Goal: Register for event/course

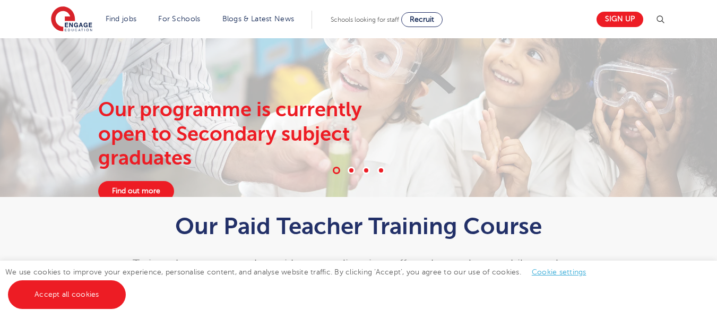
click at [89, 293] on link "Accept all cookies" at bounding box center [67, 294] width 118 height 29
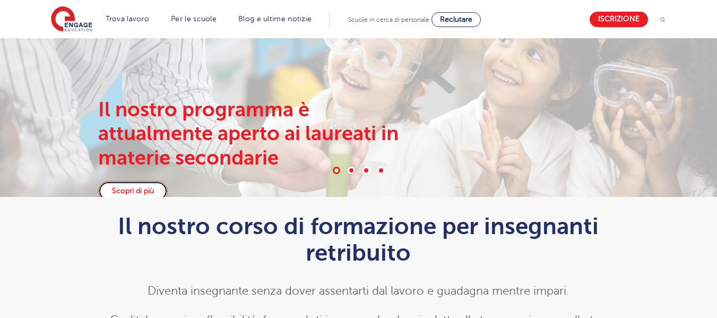
click at [145, 187] on font "Scopri di più" at bounding box center [133, 191] width 42 height 8
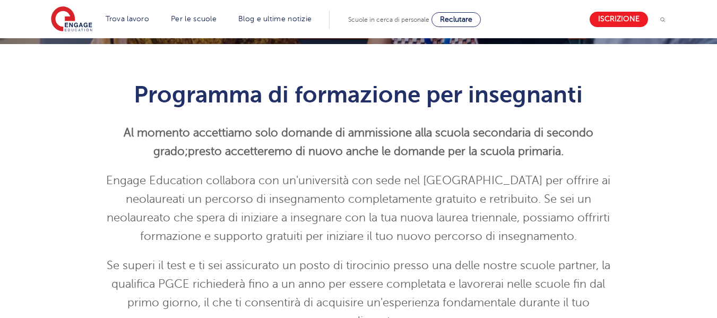
scroll to position [212, 0]
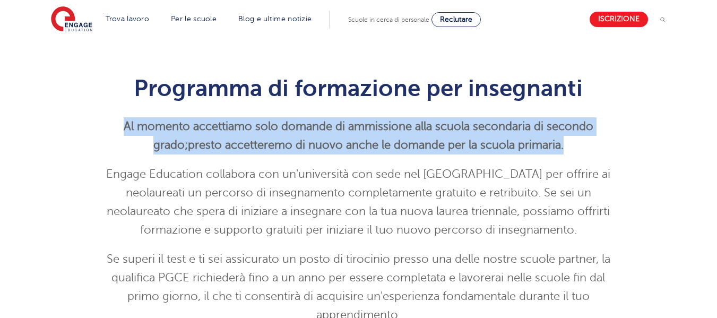
drag, startPoint x: 92, startPoint y: 129, endPoint x: 585, endPoint y: 150, distance: 493.3
click at [585, 150] on div "Programma di formazione per insegnanti Al momento accettiamo solo domande di am…" at bounding box center [358, 197] width 536 height 276
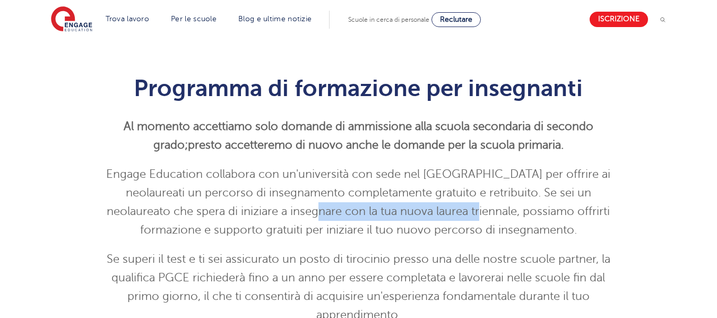
drag, startPoint x: 272, startPoint y: 216, endPoint x: 429, endPoint y: 218, distance: 156.5
click at [429, 218] on p "Engage Education collabora con un'università con sede nel Regno Unito per offri…" at bounding box center [358, 202] width 520 height 74
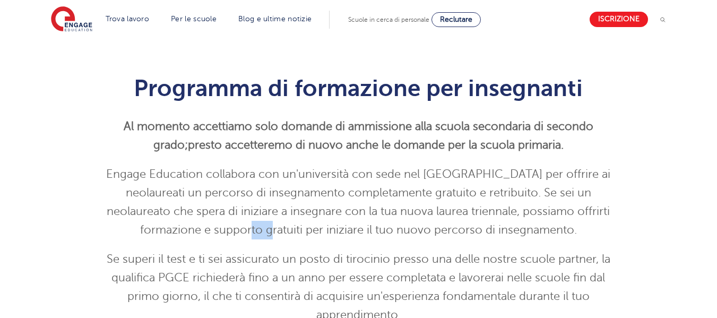
drag, startPoint x: 245, startPoint y: 229, endPoint x: 262, endPoint y: 223, distance: 18.1
click at [262, 223] on p "Engage Education collabora con un'università con sede nel Regno Unito per offri…" at bounding box center [358, 202] width 520 height 74
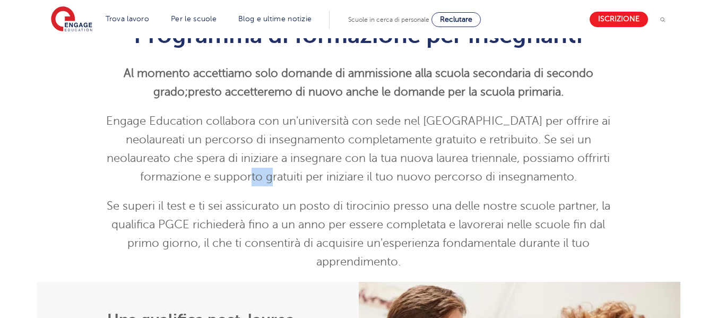
scroll to position [318, 0]
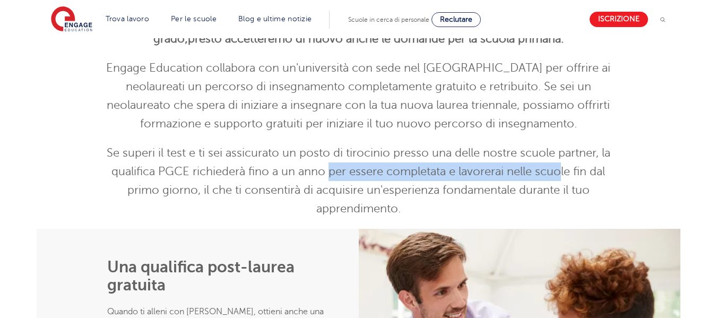
drag, startPoint x: 328, startPoint y: 178, endPoint x: 449, endPoint y: 181, distance: 121.5
click at [514, 179] on p "Se superi il test e ti sei assicurato un posto di tirocinio presso una delle no…" at bounding box center [358, 181] width 520 height 74
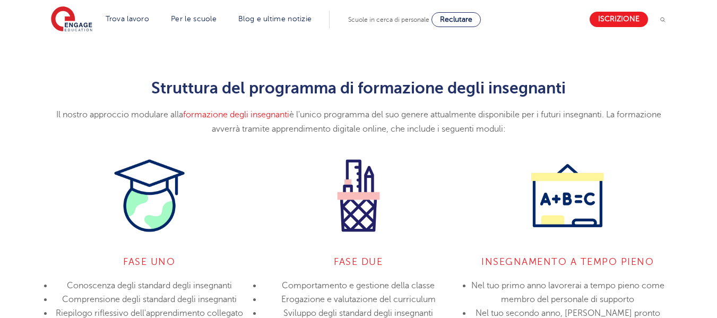
scroll to position [849, 0]
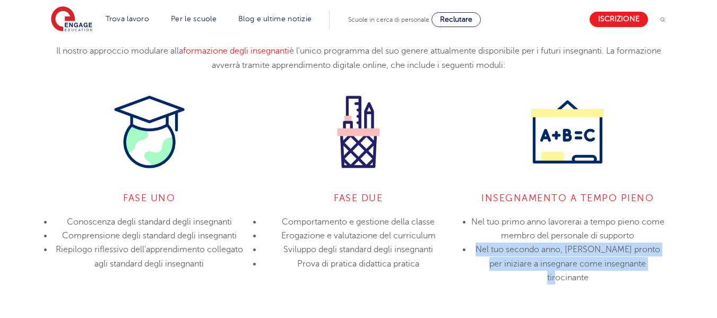
drag, startPoint x: 472, startPoint y: 233, endPoint x: 655, endPoint y: 250, distance: 183.2
click at [655, 250] on li "Nel tuo secondo anno, sarai pronto per iniziare a insegnare come insegnante tir…" at bounding box center [567, 263] width 193 height 42
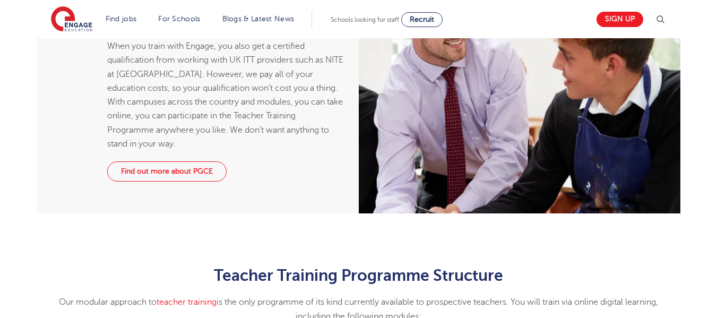
scroll to position [584, 0]
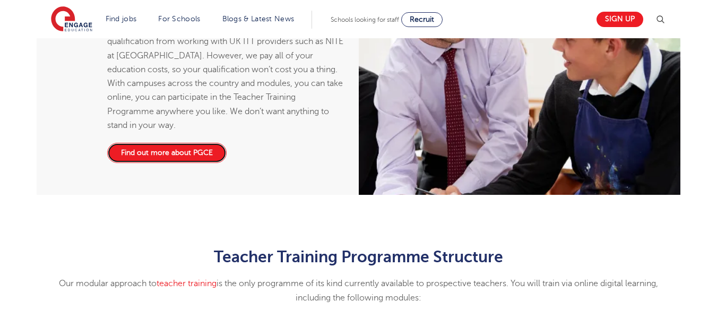
click at [189, 151] on link "Find out more about PGCE" at bounding box center [166, 153] width 119 height 20
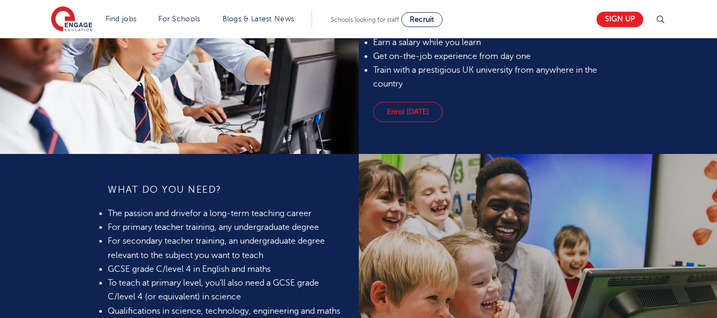
scroll to position [796, 0]
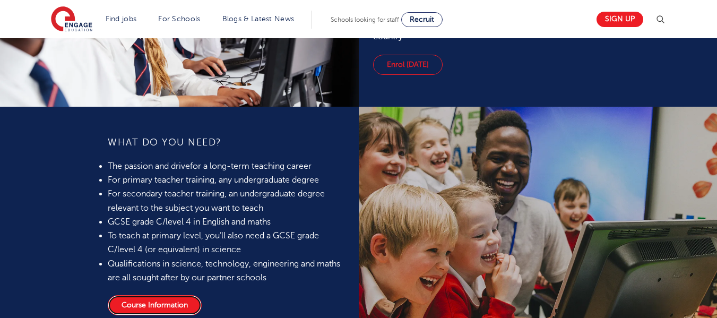
click at [158, 305] on link "Course Information" at bounding box center [155, 305] width 94 height 20
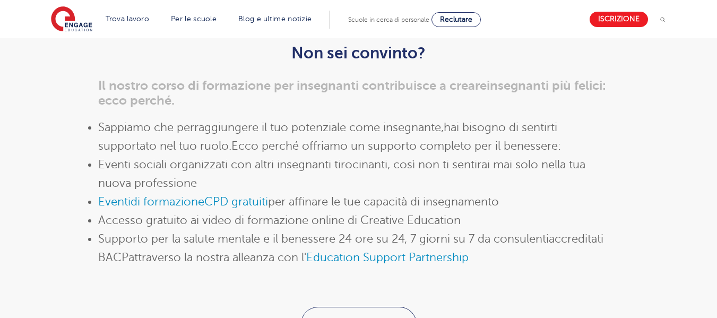
scroll to position [1228, 0]
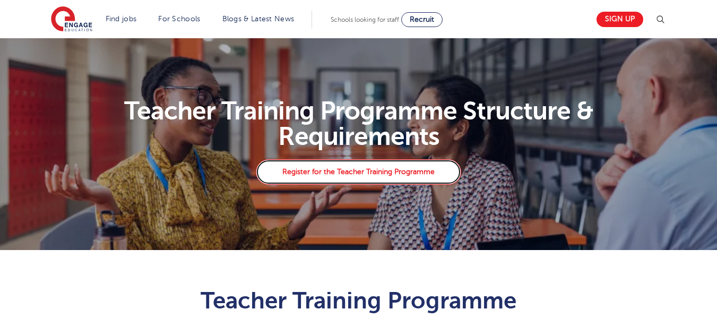
click at [327, 169] on link "Register for the Teacher Training Programme" at bounding box center [358, 171] width 205 height 25
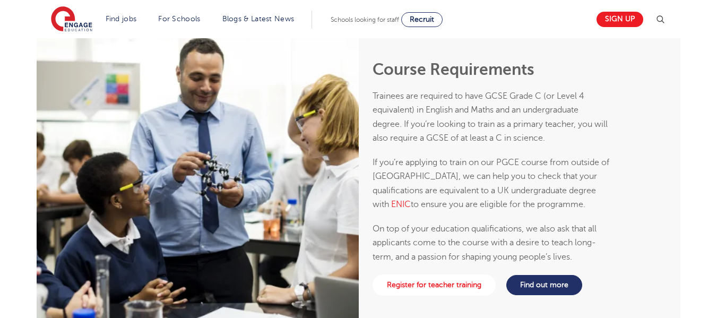
scroll to position [1114, 0]
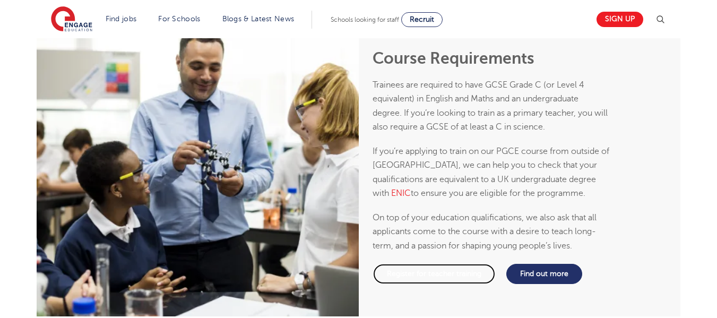
click at [421, 267] on link "Register for teacher training" at bounding box center [433, 273] width 123 height 21
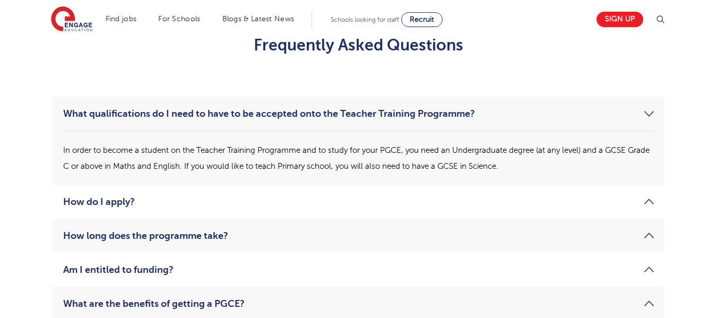
scroll to position [1542, 0]
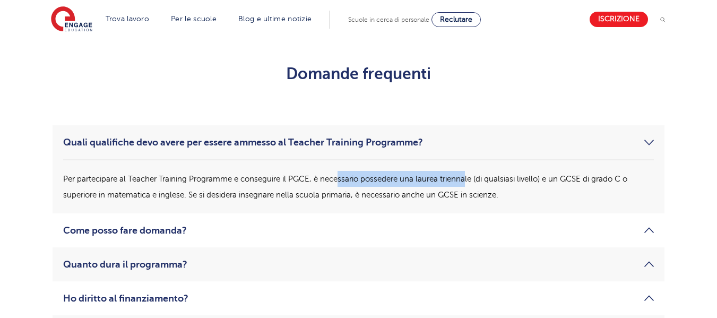
drag, startPoint x: 338, startPoint y: 149, endPoint x: 466, endPoint y: 139, distance: 128.2
click at [466, 159] on div "Per partecipare al Teacher Training Programme e conseguire il PGCE, è necessari…" at bounding box center [358, 181] width 590 height 44
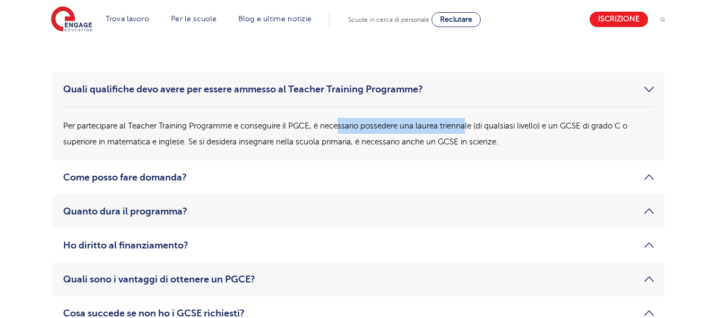
click at [478, 171] on link "Come posso fare domanda?" at bounding box center [358, 177] width 590 height 13
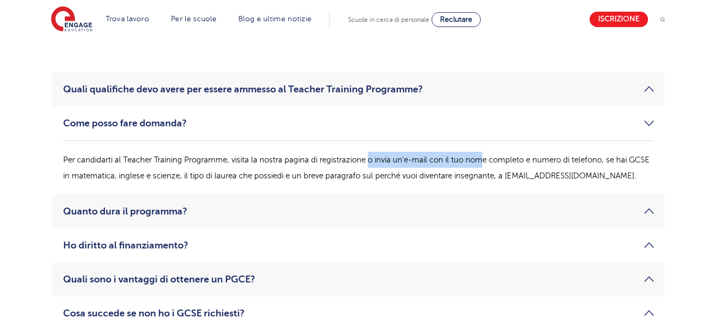
drag, startPoint x: 371, startPoint y: 131, endPoint x: 484, endPoint y: 133, distance: 113.6
click at [484, 155] on font "Per candidarti al Teacher Training Programme, visita la nostra pagina di regist…" at bounding box center [356, 167] width 586 height 24
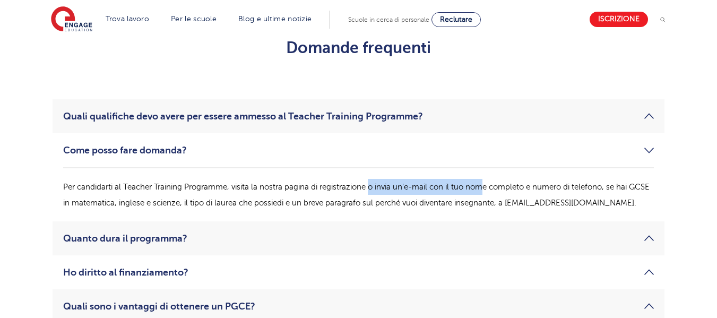
scroll to position [1542, 0]
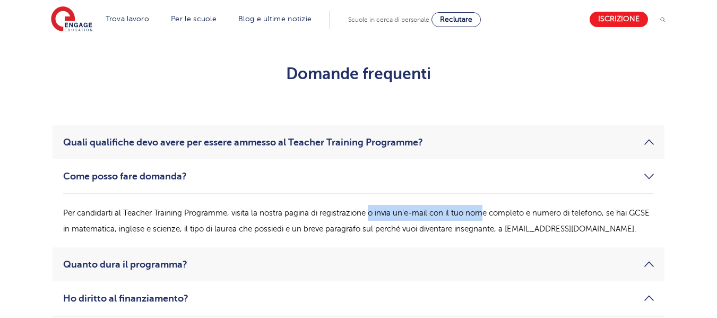
click at [460, 136] on link "Quali qualifiche devo avere per essere ammesso al Teacher Training Programme?" at bounding box center [358, 142] width 590 height 13
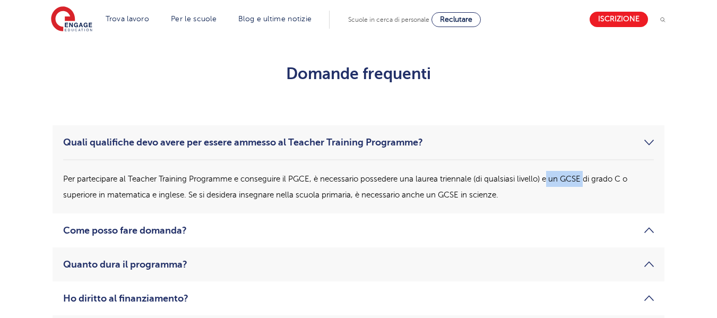
drag, startPoint x: 556, startPoint y: 151, endPoint x: 587, endPoint y: 156, distance: 31.2
click at [587, 171] on p "Per partecipare al Teacher Training Programme e conseguire il PGCE, è necessari…" at bounding box center [358, 187] width 590 height 32
drag, startPoint x: 92, startPoint y: 166, endPoint x: 179, endPoint y: 160, distance: 87.2
click at [179, 171] on p "Per partecipare al Teacher Training Programme e conseguire il PGCE, è necessari…" at bounding box center [358, 187] width 590 height 32
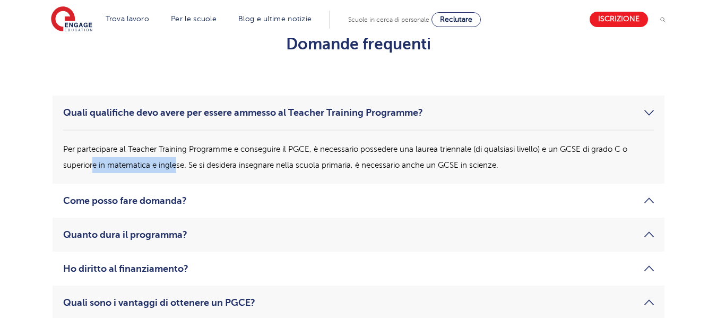
scroll to position [1595, 0]
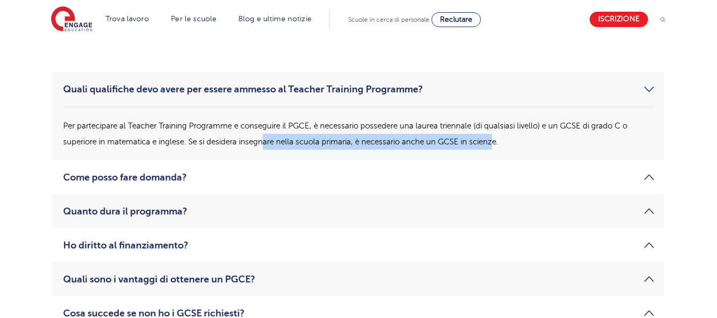
drag, startPoint x: 265, startPoint y: 116, endPoint x: 495, endPoint y: 112, distance: 230.3
click at [495, 121] on font "Per partecipare al Teacher Training Programme e conseguire il PGCE, è necessari…" at bounding box center [345, 133] width 564 height 24
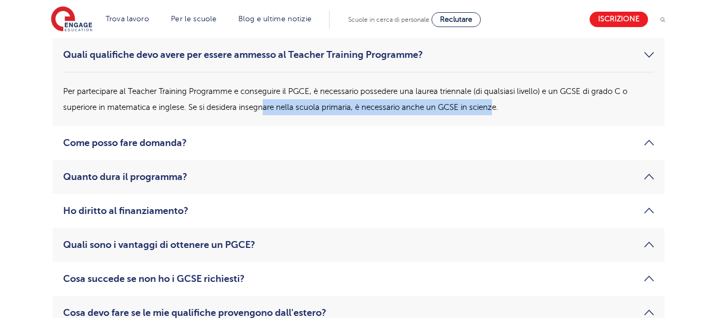
scroll to position [1648, 0]
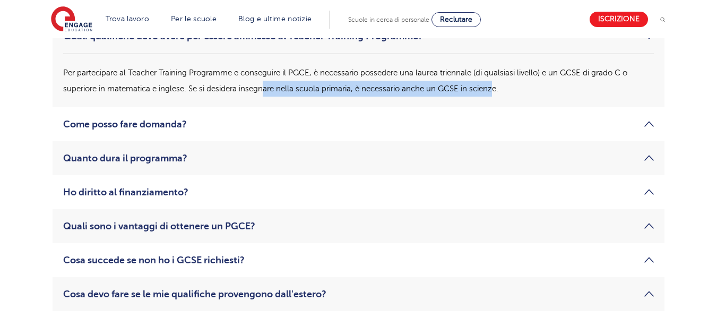
click at [229, 118] on link "Come posso fare domanda?" at bounding box center [358, 124] width 590 height 13
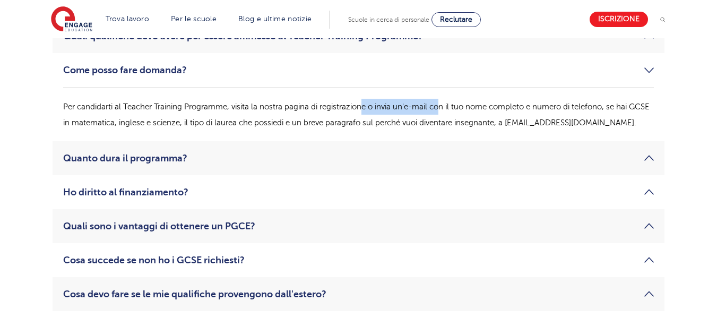
drag, startPoint x: 363, startPoint y: 79, endPoint x: 439, endPoint y: 81, distance: 75.4
click at [439, 102] on font "Per candidarti al Teacher Training Programme, visita la nostra pagina di regist…" at bounding box center [356, 114] width 586 height 24
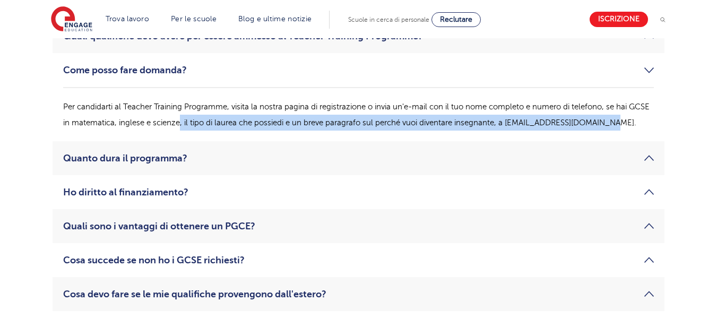
drag, startPoint x: 180, startPoint y: 92, endPoint x: 618, endPoint y: 94, distance: 437.7
click at [618, 102] on font "Per candidarti al Teacher Training Programme, visita la nostra pagina di regist…" at bounding box center [356, 114] width 586 height 24
click at [214, 152] on link "Quanto dura il programma?" at bounding box center [358, 158] width 590 height 13
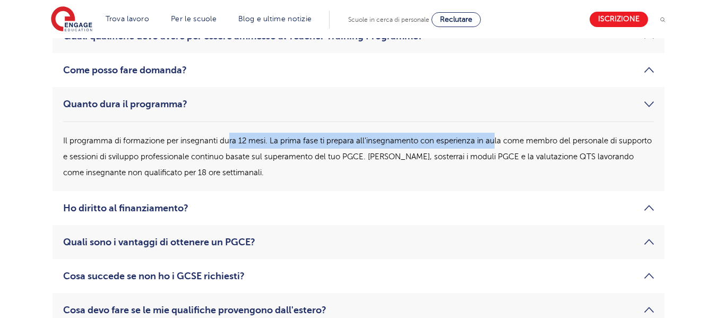
drag, startPoint x: 228, startPoint y: 111, endPoint x: 494, endPoint y: 119, distance: 266.4
click at [494, 133] on p "Il programma di formazione per insegnanti dura 12 mesi. La prima fase ti prepar…" at bounding box center [358, 157] width 590 height 48
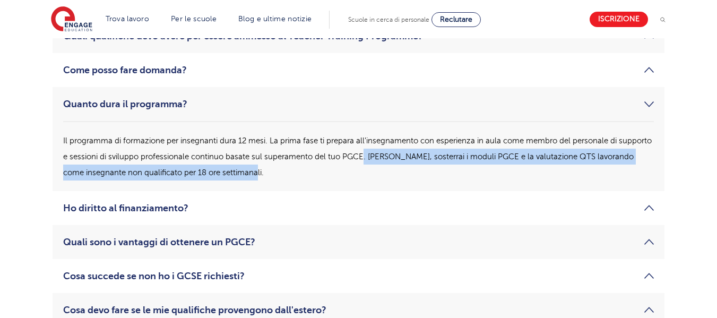
drag, startPoint x: 363, startPoint y: 128, endPoint x: 260, endPoint y: 140, distance: 103.6
click at [260, 140] on p "Il programma di formazione per insegnanti dura 12 mesi. La prima fase ti prepar…" at bounding box center [358, 157] width 590 height 48
click at [220, 202] on link "Ho diritto al finanziamento?" at bounding box center [358, 208] width 590 height 13
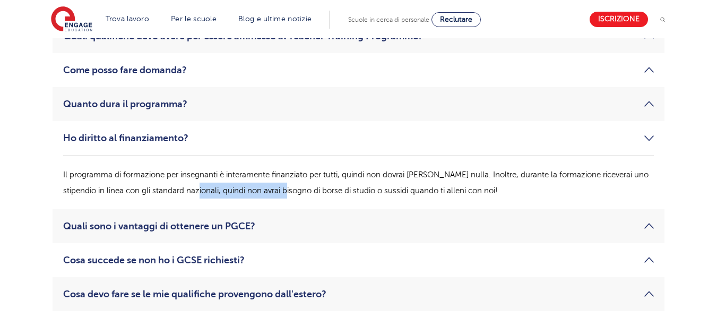
drag, startPoint x: 186, startPoint y: 162, endPoint x: 281, endPoint y: 166, distance: 95.1
click at [281, 170] on font "Il programma di formazione per insegnanti è interamente finanziato per tutti, q…" at bounding box center [355, 182] width 585 height 24
click at [238, 221] on font "Quali sono i vantaggi di ottenere un PGCE?" at bounding box center [159, 226] width 192 height 11
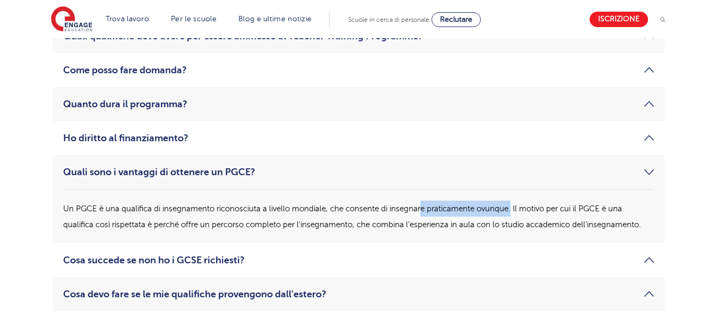
drag, startPoint x: 422, startPoint y: 180, endPoint x: 512, endPoint y: 184, distance: 90.3
click at [512, 204] on font "Un PGCE è una qualifica di insegnamento riconosciuta a livello mondiale, che co…" at bounding box center [352, 216] width 578 height 24
click at [169, 255] on font "Cosa succede se non ho i GCSE richiesti?" at bounding box center [153, 260] width 181 height 11
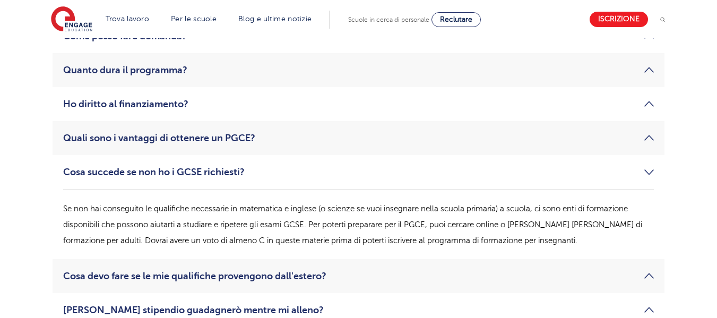
scroll to position [1701, 0]
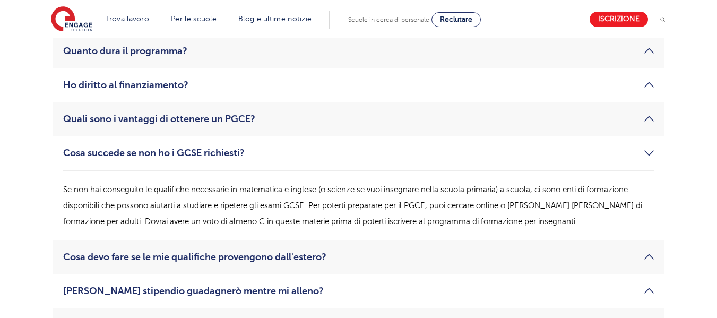
click at [206, 251] on font "Cosa devo fare se le mie qualifiche provengono dall'estero?" at bounding box center [194, 256] width 263 height 11
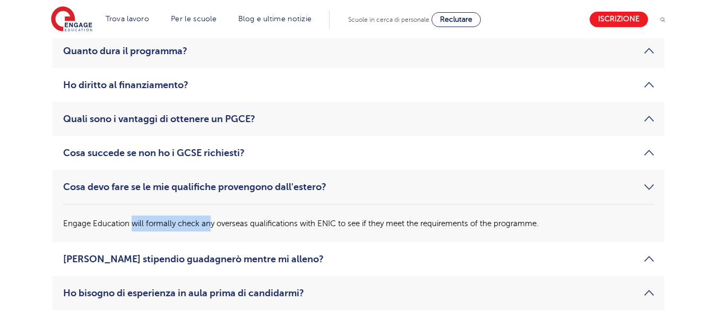
drag, startPoint x: 131, startPoint y: 195, endPoint x: 209, endPoint y: 197, distance: 78.6
click at [209, 215] on p "Engage Education will formally check any overseas qualifications with ENIC to s…" at bounding box center [358, 223] width 590 height 16
click at [245, 254] on font "Quale stipendio guadagnerò mentre mi alleno?" at bounding box center [193, 259] width 260 height 11
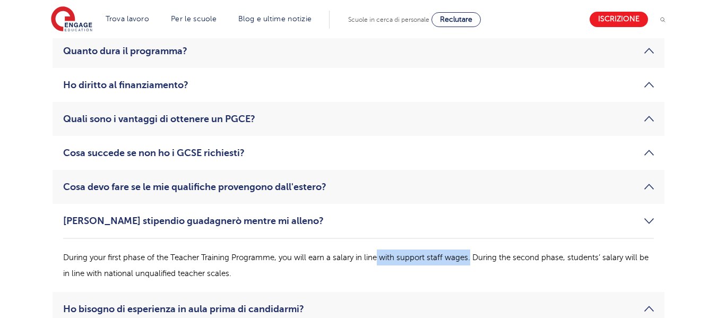
drag, startPoint x: 471, startPoint y: 231, endPoint x: 377, endPoint y: 224, distance: 94.2
click at [377, 249] on p "During your first phase of the Teacher Training Programme, you will earn a sala…" at bounding box center [358, 265] width 590 height 32
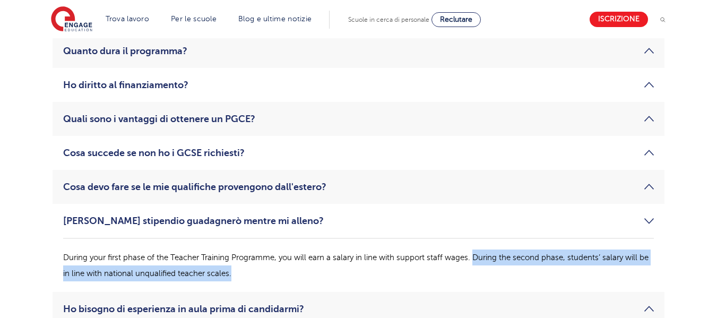
drag, startPoint x: 473, startPoint y: 230, endPoint x: 529, endPoint y: 239, distance: 57.0
click at [529, 249] on p "During your first phase of the Teacher Training Programme, you will earn a sala…" at bounding box center [358, 265] width 590 height 32
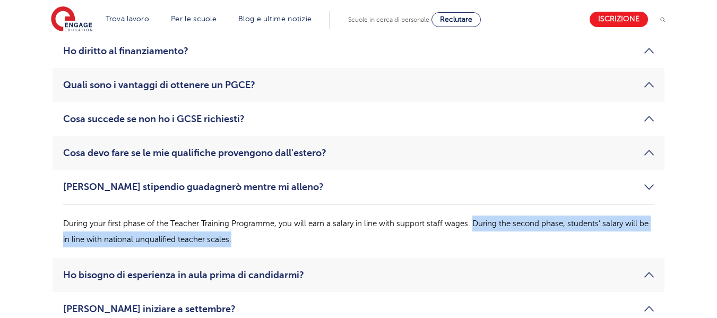
scroll to position [1754, 0]
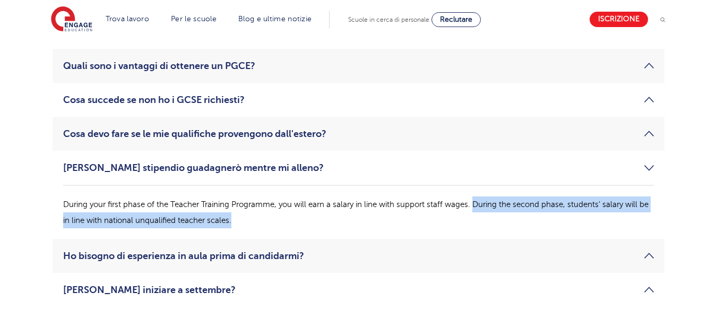
click at [225, 250] on font "Ho bisogno di esperienza in aula prima di candidarmi?" at bounding box center [183, 255] width 241 height 11
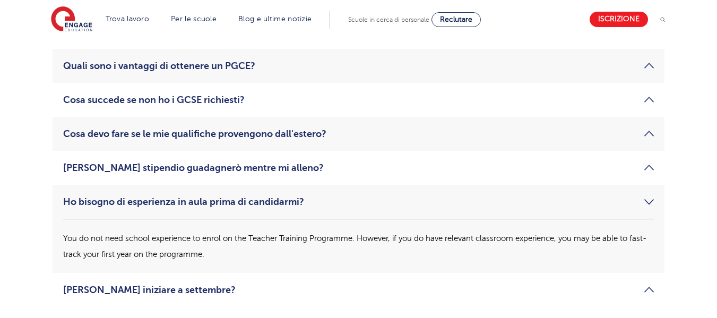
click at [151, 284] on font "Devo iniziare a settembre?" at bounding box center [149, 289] width 172 height 11
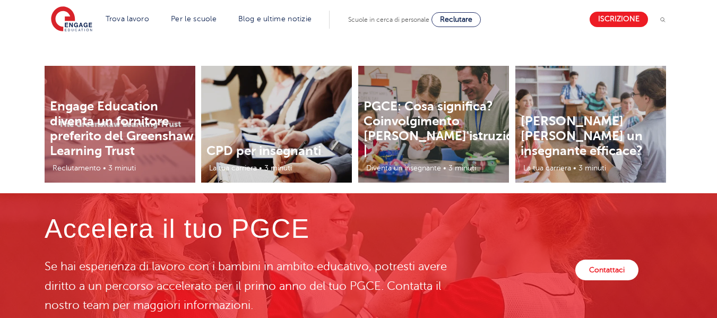
scroll to position [2125, 0]
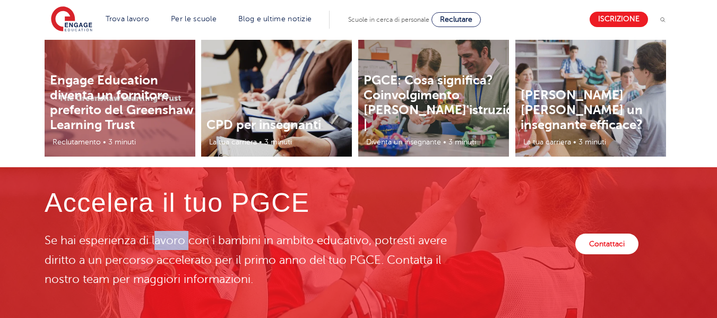
drag, startPoint x: 155, startPoint y: 211, endPoint x: 191, endPoint y: 213, distance: 35.6
click at [191, 234] on font "Se hai esperienza di lavoro con i bambini in ambito educativo, potresti avere d…" at bounding box center [246, 259] width 402 height 51
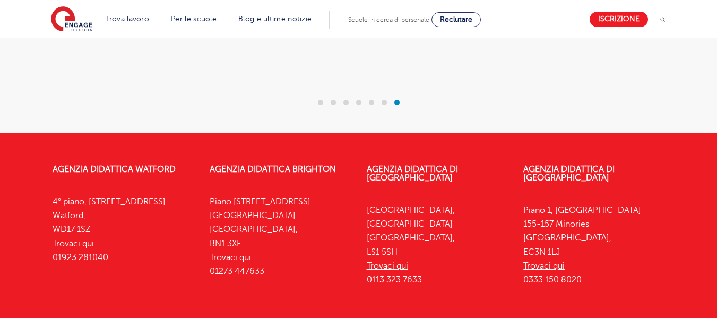
scroll to position [2603, 0]
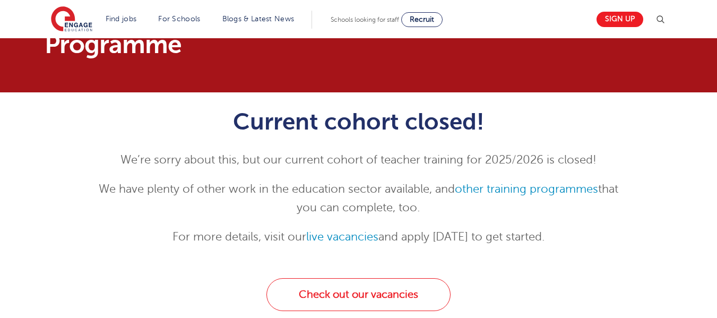
scroll to position [106, 0]
